Goal: Task Accomplishment & Management: Complete application form

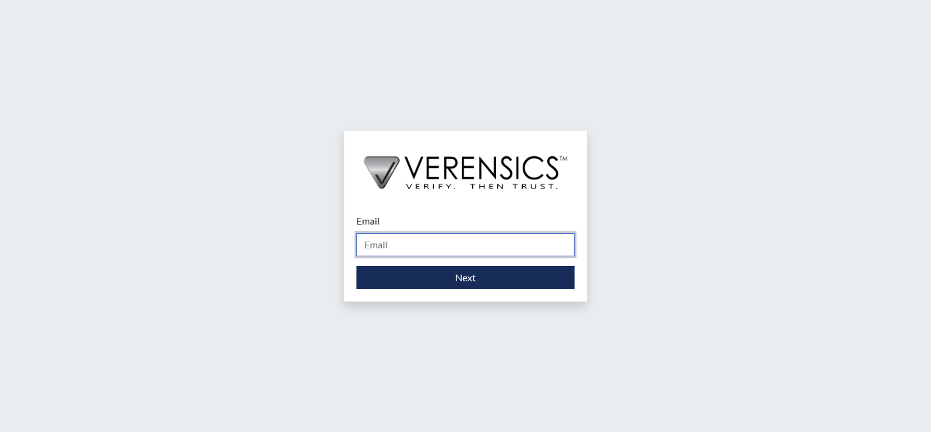
click at [411, 245] on input "Email" at bounding box center [466, 244] width 218 height 23
type input "[PERSON_NAME][EMAIL_ADDRESS][PERSON_NAME][DOMAIN_NAME]"
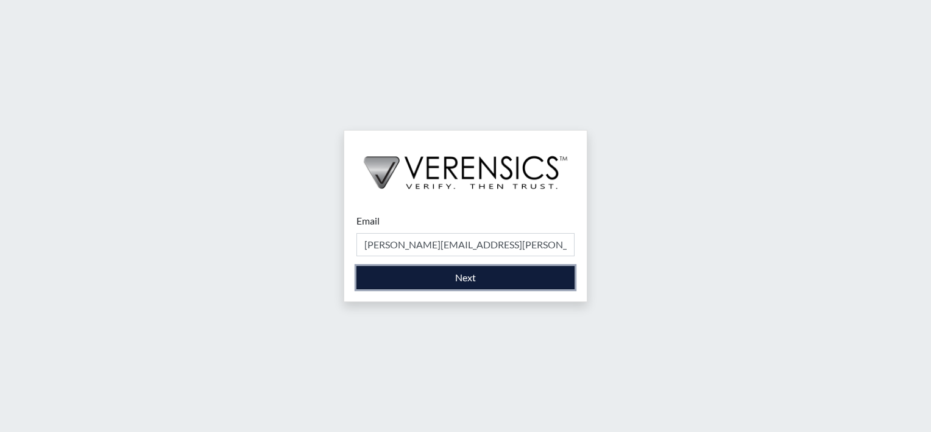
click at [433, 280] on button "Next" at bounding box center [466, 277] width 218 height 23
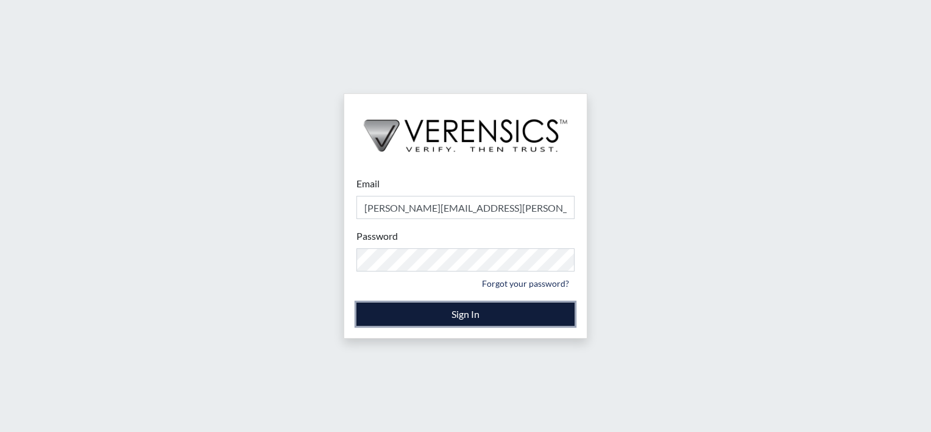
click at [494, 310] on button "Sign In" at bounding box center [466, 313] width 218 height 23
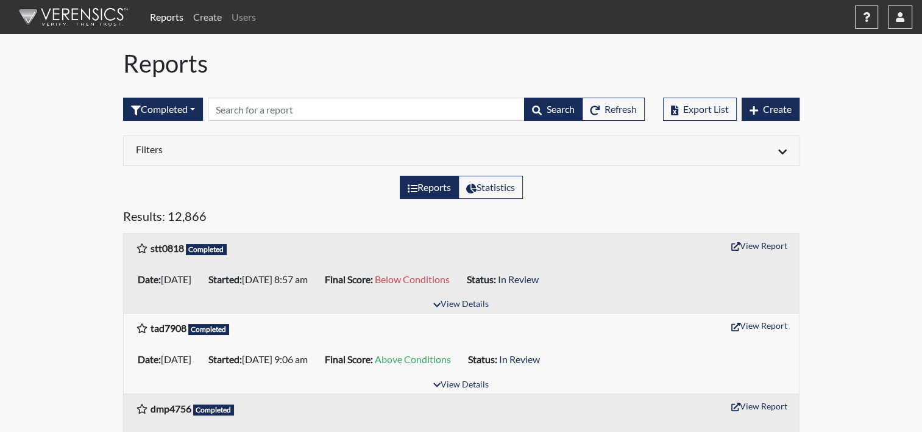
click at [208, 27] on link "Create" at bounding box center [207, 17] width 38 height 24
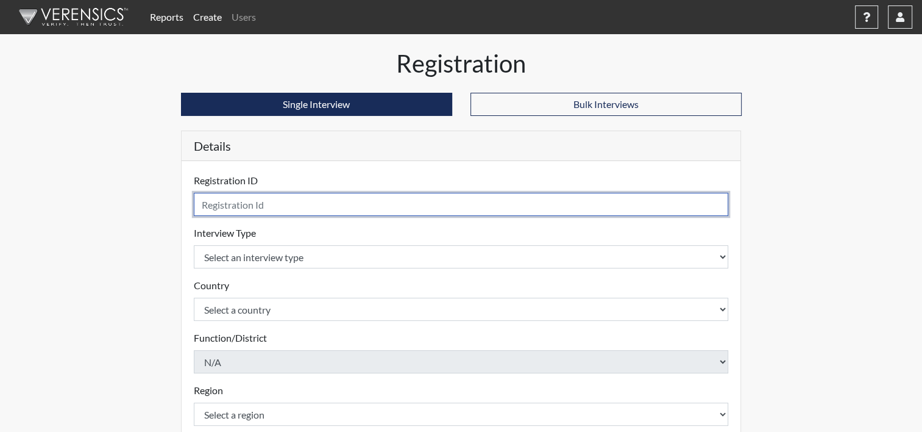
click at [285, 207] on input "text" at bounding box center [461, 204] width 535 height 23
click at [433, 196] on input "text" at bounding box center [461, 204] width 535 height 23
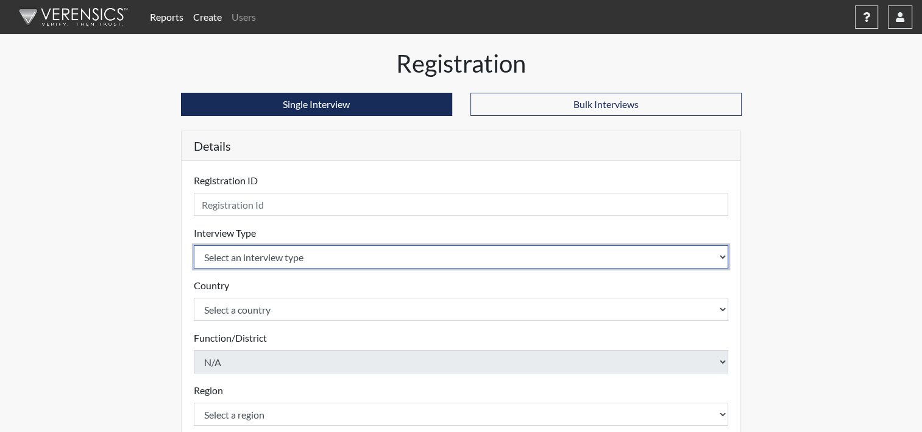
click at [720, 258] on select "Select an interview type Corrections Pre-Employment" at bounding box center [461, 256] width 535 height 23
select select "ff733e93-e1bf-11ea-9c9f-0eff0cf7eb8f"
click at [194, 245] on select "Select an interview type Corrections Pre-Employment" at bounding box center [461, 256] width 535 height 23
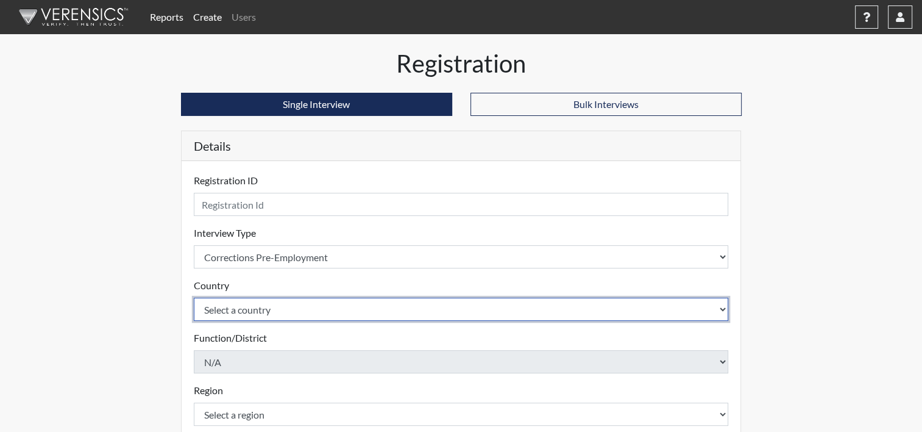
click at [719, 310] on select "Select a country [GEOGRAPHIC_DATA] [GEOGRAPHIC_DATA]" at bounding box center [461, 308] width 535 height 23
select select "united-states-of-[GEOGRAPHIC_DATA]"
click at [194, 297] on select "Select a country [GEOGRAPHIC_DATA] [GEOGRAPHIC_DATA]" at bounding box center [461, 308] width 535 height 23
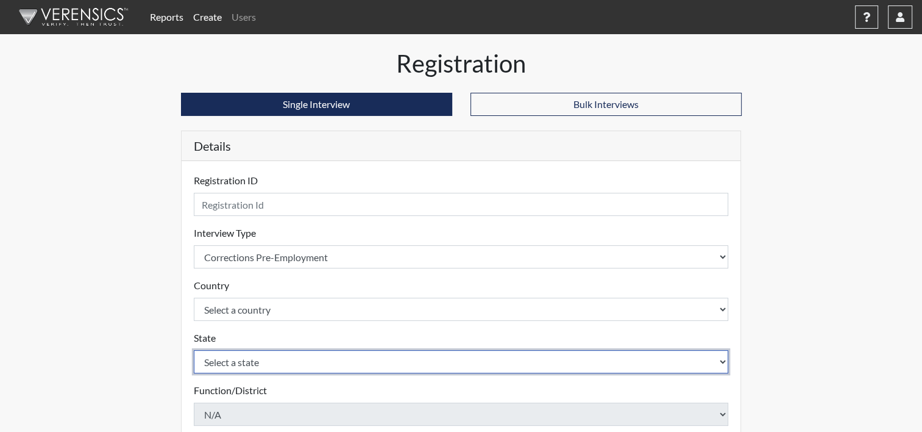
click at [676, 363] on select "Select a state [US_STATE] [US_STATE] [US_STATE] [US_STATE] [US_STATE] [US_STATE…" at bounding box center [461, 361] width 535 height 23
select select "GA"
click at [194, 350] on select "Select a state [US_STATE] [US_STATE] [US_STATE] [US_STATE] [US_STATE] [US_STATE…" at bounding box center [461, 361] width 535 height 23
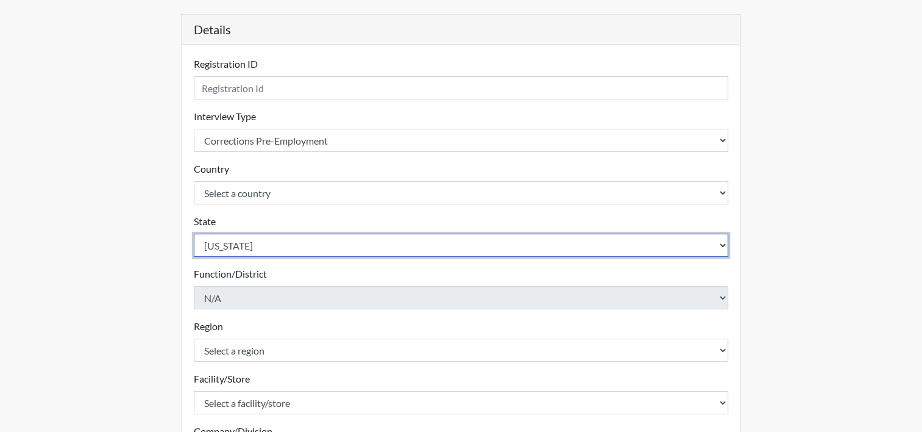
scroll to position [122, 0]
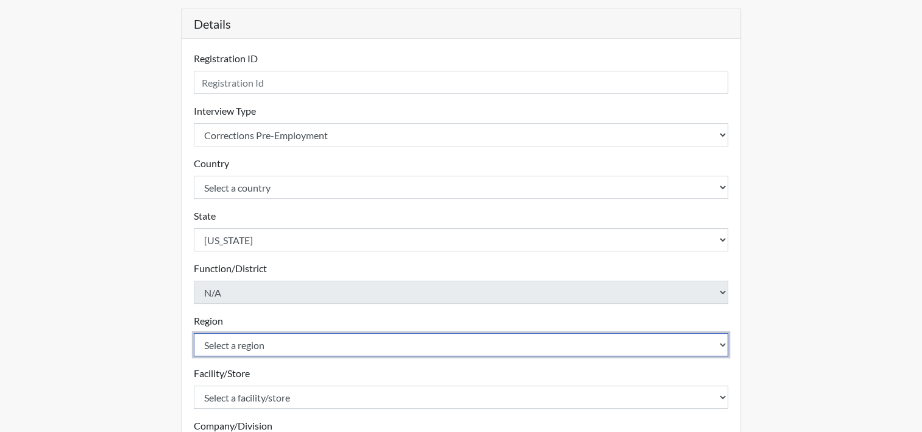
click at [719, 343] on select "Select a region [GEOGRAPHIC_DATA]" at bounding box center [461, 344] width 535 height 23
select select "8bdab1f8-09d2-48bf-ae6d-f2dae3084107"
click at [194, 333] on select "Select a region [GEOGRAPHIC_DATA]" at bounding box center [461, 344] width 535 height 23
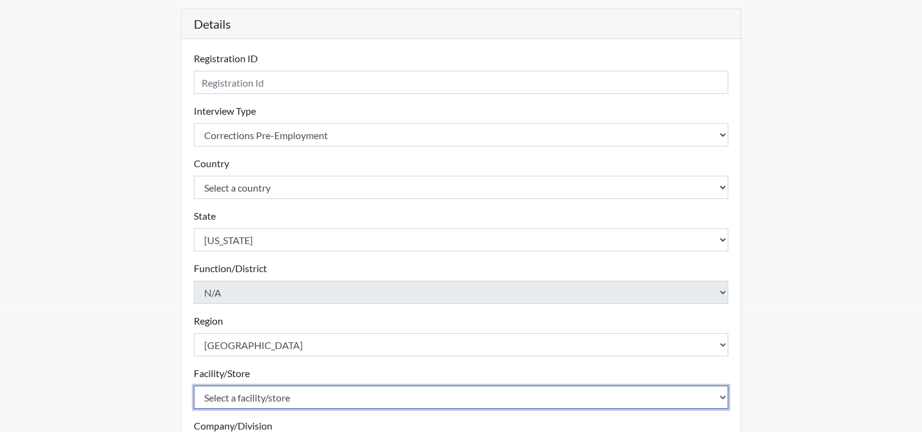
click at [250, 399] on select "Select a facility/store Central SP" at bounding box center [461, 396] width 535 height 23
click at [719, 400] on select "Select a facility/store Central SP" at bounding box center [461, 396] width 535 height 23
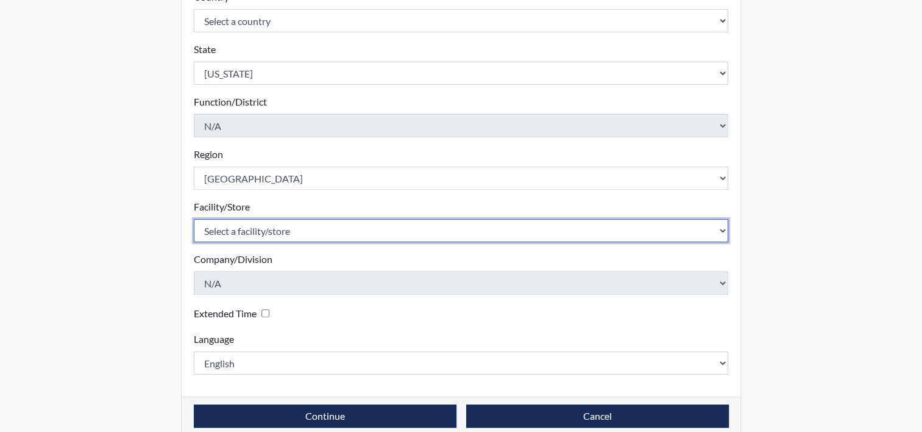
scroll to position [293, 0]
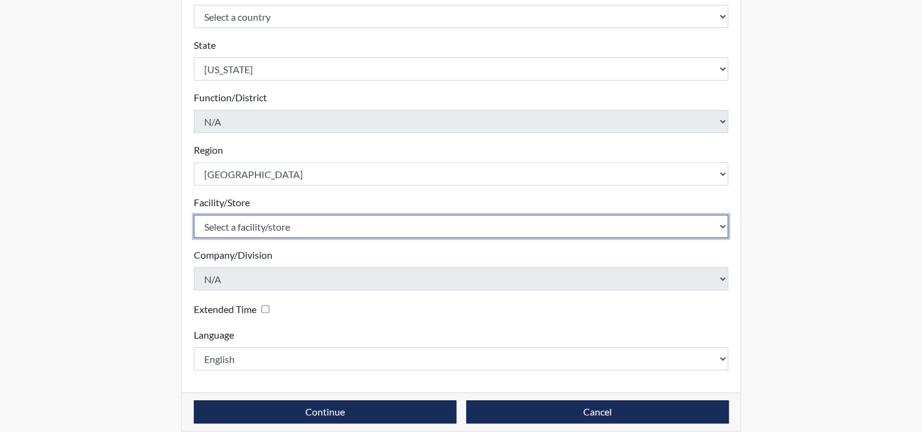
click at [310, 226] on select "Select a facility/store Central SP" at bounding box center [461, 226] width 535 height 23
select select "a04b0f19-1a10-4b74-b96d-c178def87229"
click at [194, 215] on select "Select a facility/store Central SP" at bounding box center [461, 226] width 535 height 23
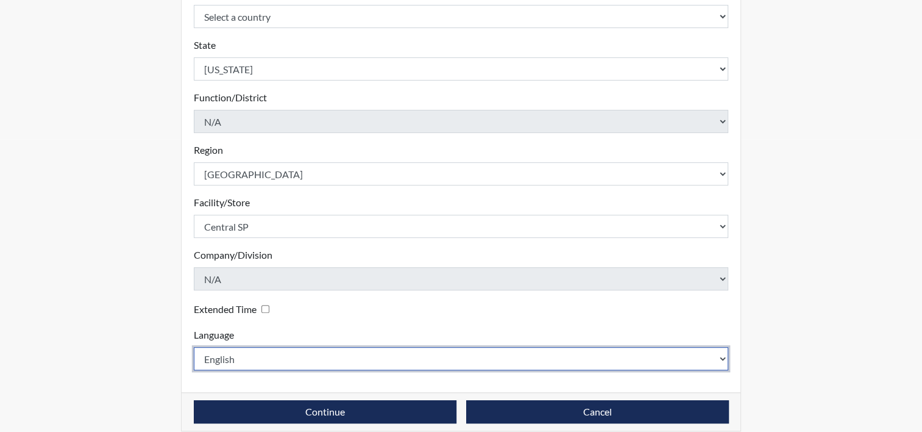
click at [247, 355] on select "English Spanish" at bounding box center [461, 358] width 535 height 23
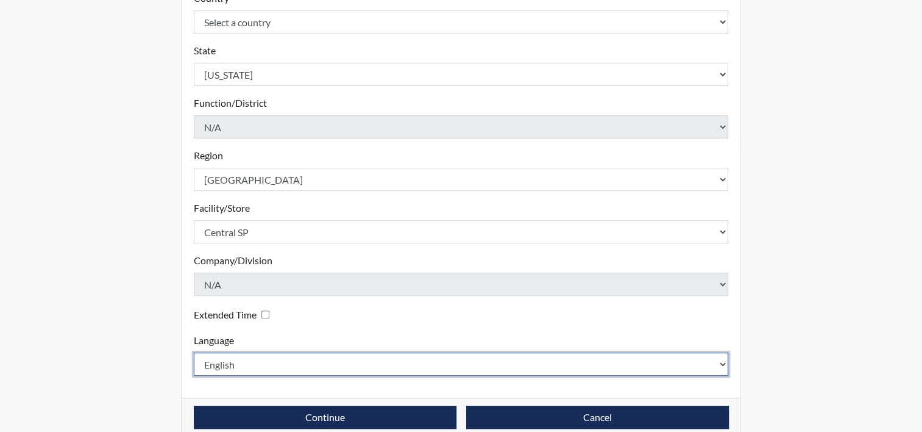
scroll to position [305, 0]
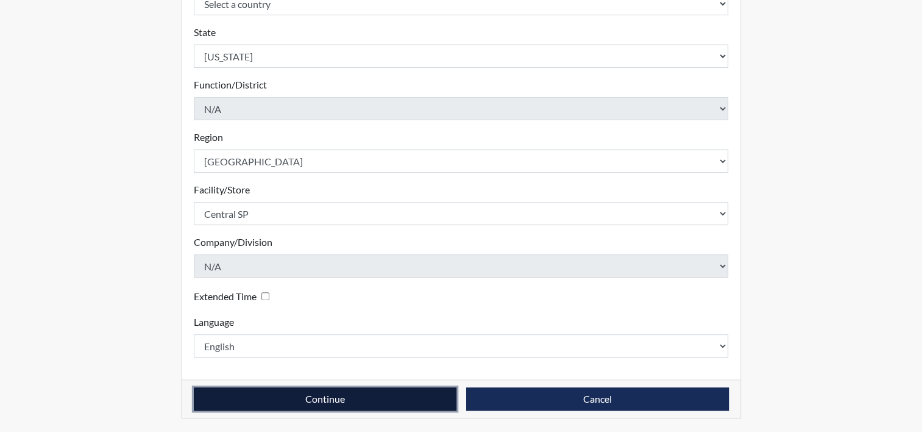
click at [316, 396] on button "Continue" at bounding box center [325, 398] width 263 height 23
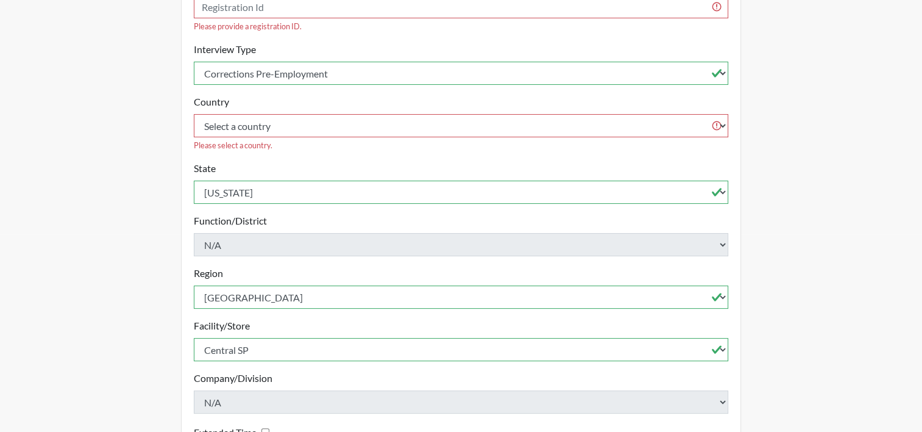
scroll to position [0, 0]
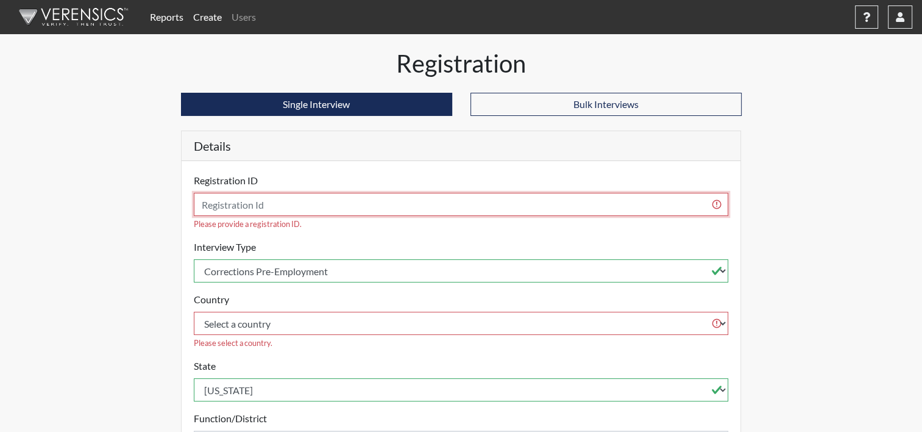
click at [217, 202] on input "text" at bounding box center [461, 204] width 535 height 23
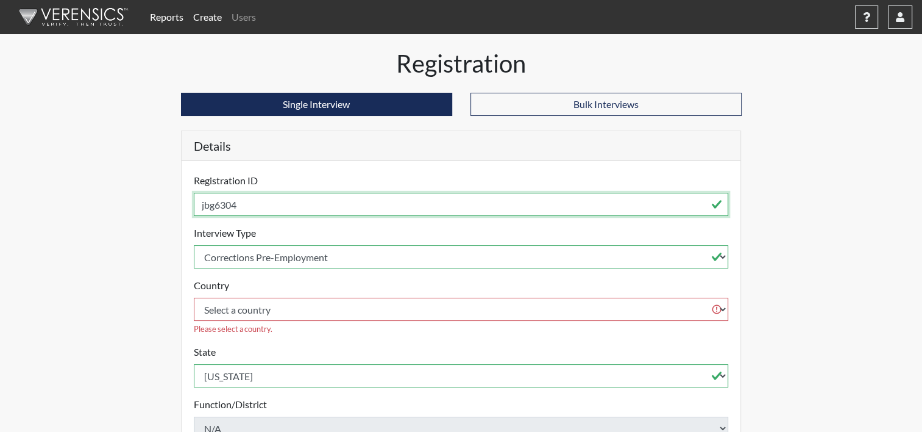
scroll to position [305, 0]
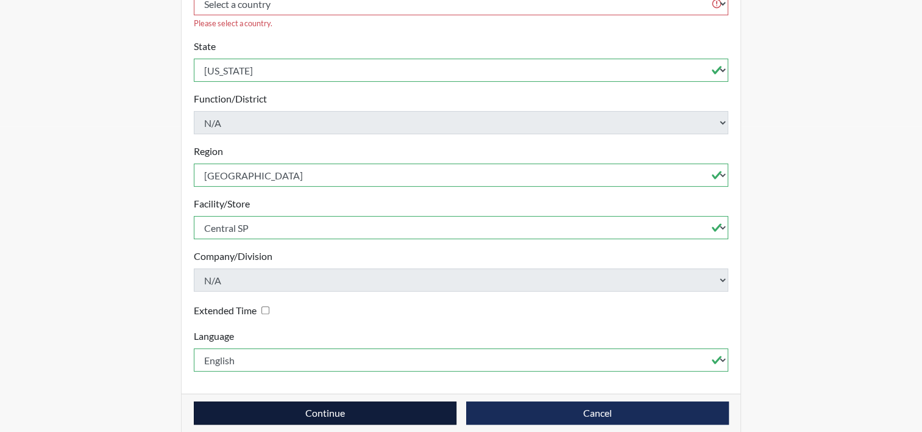
type input "jbg6304"
click at [332, 401] on button "Continue" at bounding box center [325, 412] width 263 height 23
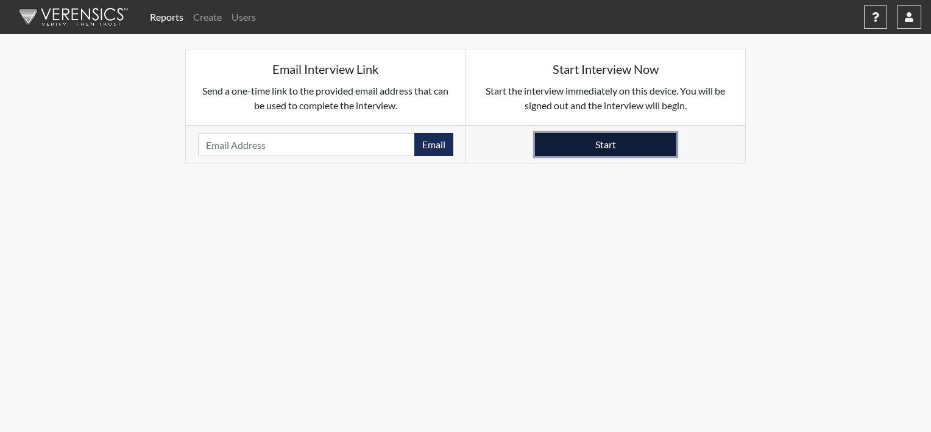
click at [571, 139] on button "Start" at bounding box center [605, 144] width 141 height 23
